Goal: Download file/media

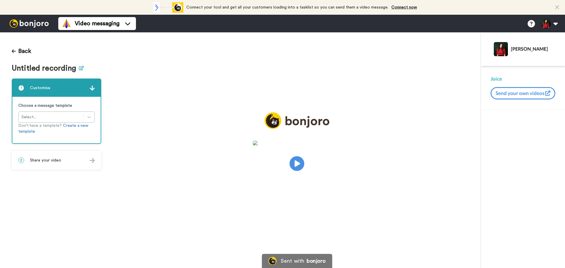
click at [79, 70] on icon at bounding box center [81, 68] width 5 height 4
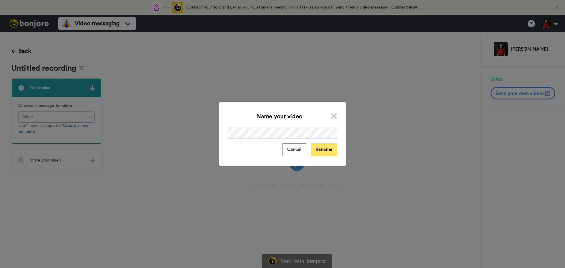
click at [325, 149] on button "Rename" at bounding box center [324, 149] width 26 height 13
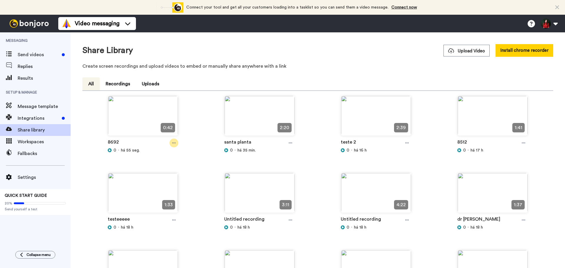
click at [173, 145] on icon at bounding box center [174, 143] width 4 height 4
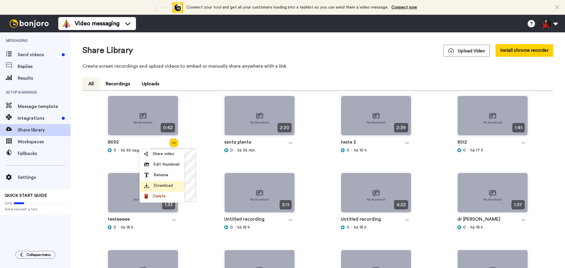
click at [173, 187] on div "Download" at bounding box center [161, 186] width 35 height 6
